Goal: Task Accomplishment & Management: Manage account settings

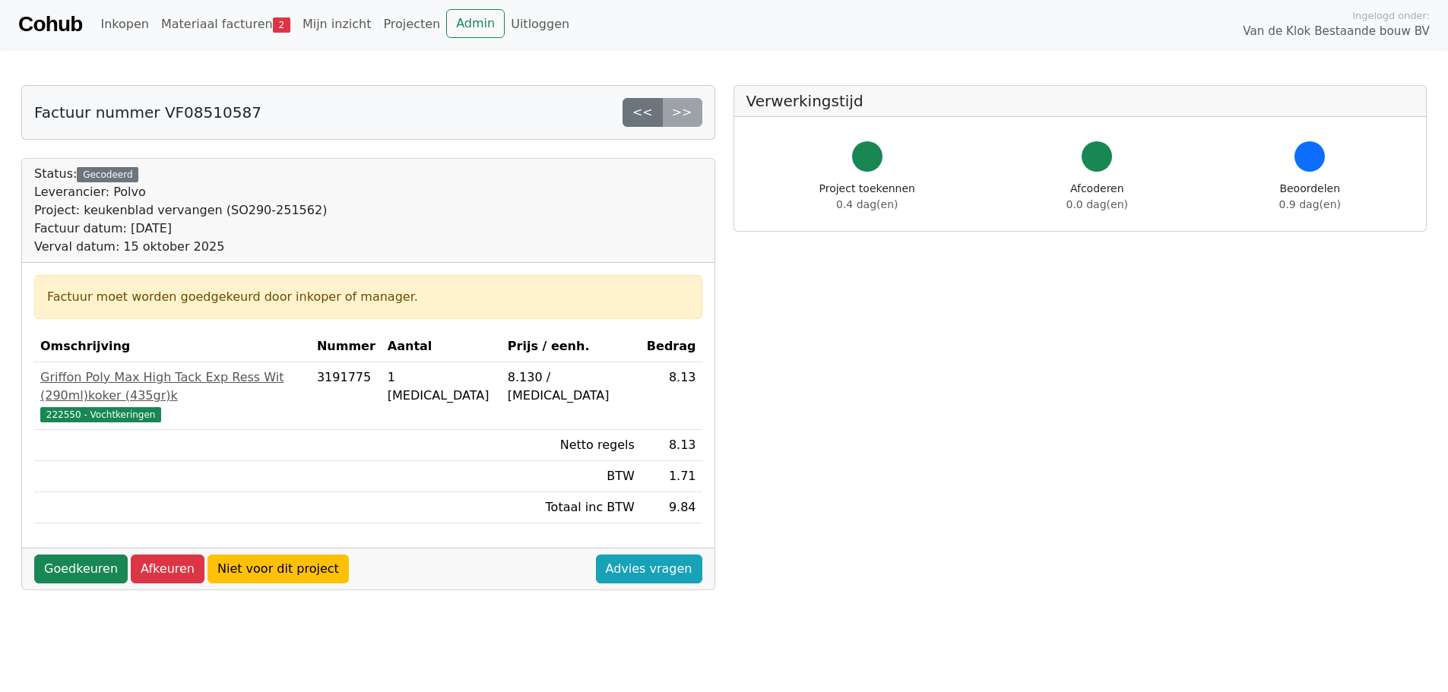
drag, startPoint x: 46, startPoint y: 554, endPoint x: 77, endPoint y: 632, distance: 84.2
click at [46, 555] on link "Goedkeuren" at bounding box center [80, 569] width 93 height 29
click at [74, 555] on link "Goedkeuren" at bounding box center [80, 569] width 93 height 29
